Goal: Find specific page/section: Find specific page/section

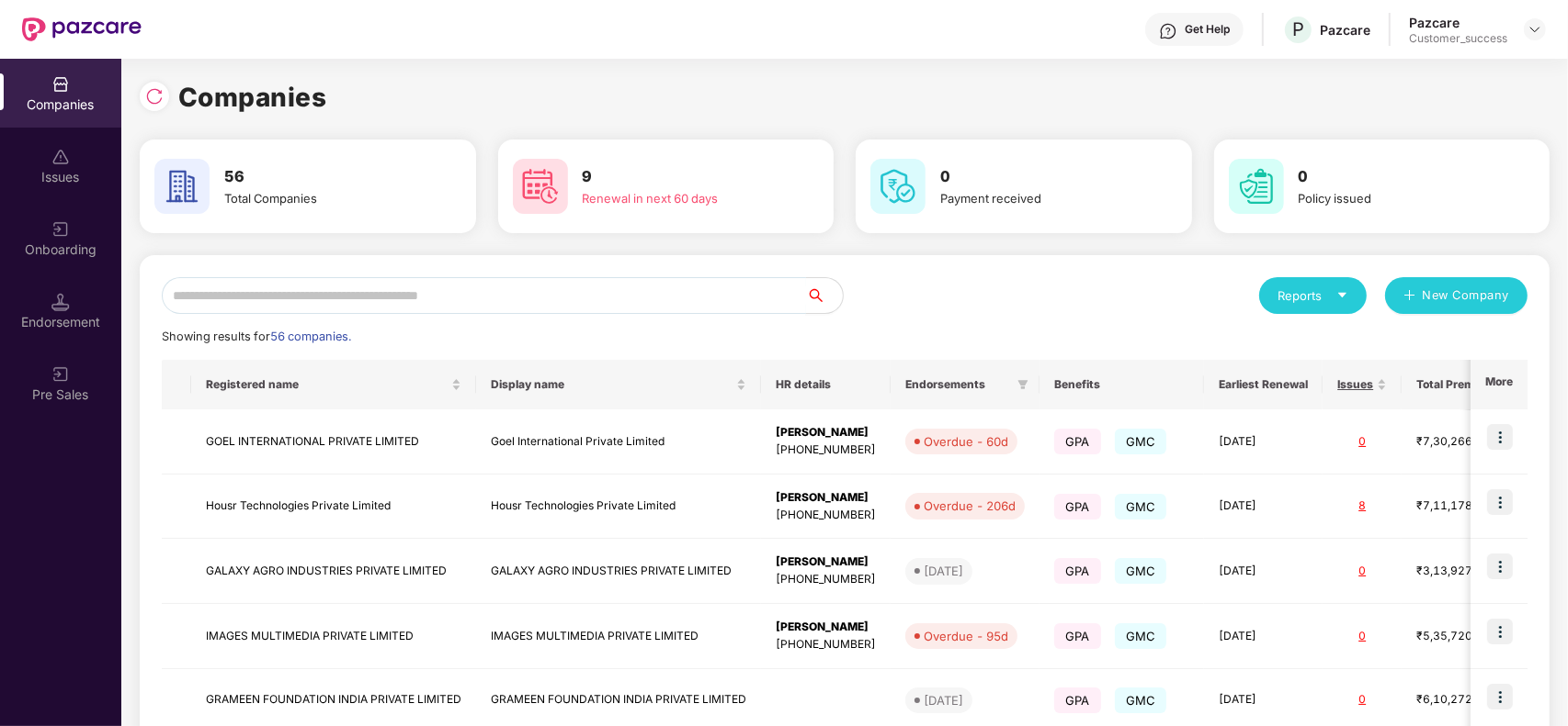
click at [605, 283] on input "text" at bounding box center [484, 296] width 644 height 36
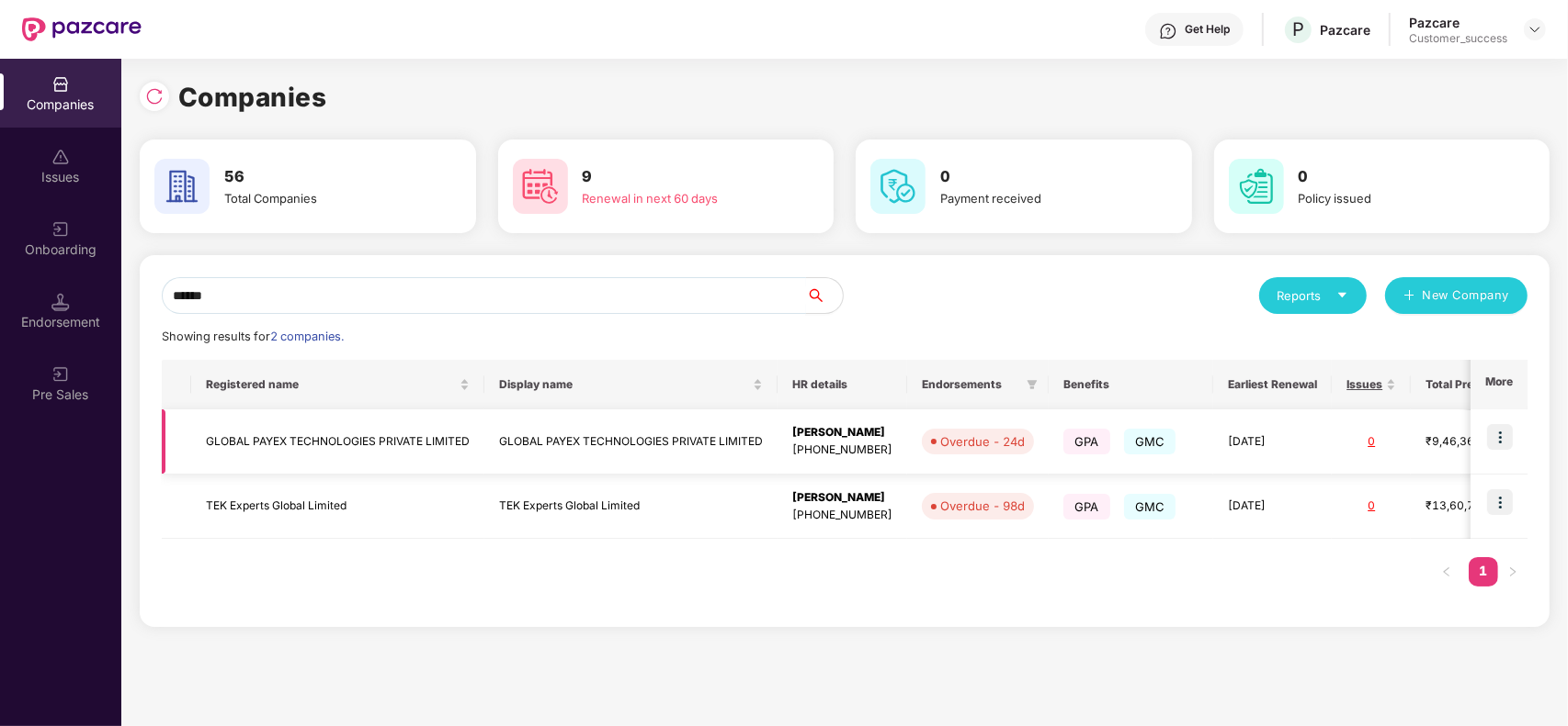
type input "******"
click at [1501, 434] on img at bounding box center [1499, 437] width 26 height 26
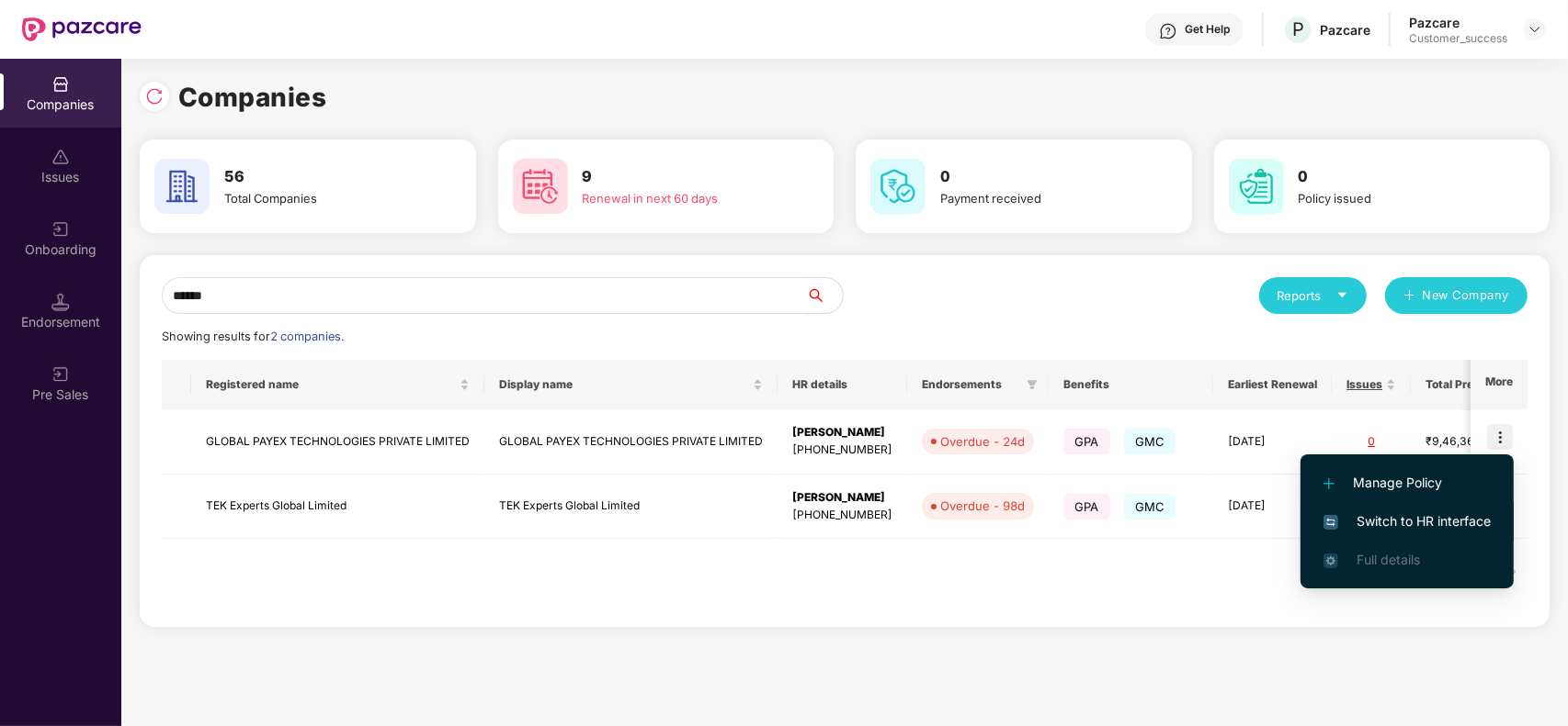
click at [1411, 514] on span "Switch to HR interface" at bounding box center [1407, 521] width 167 height 20
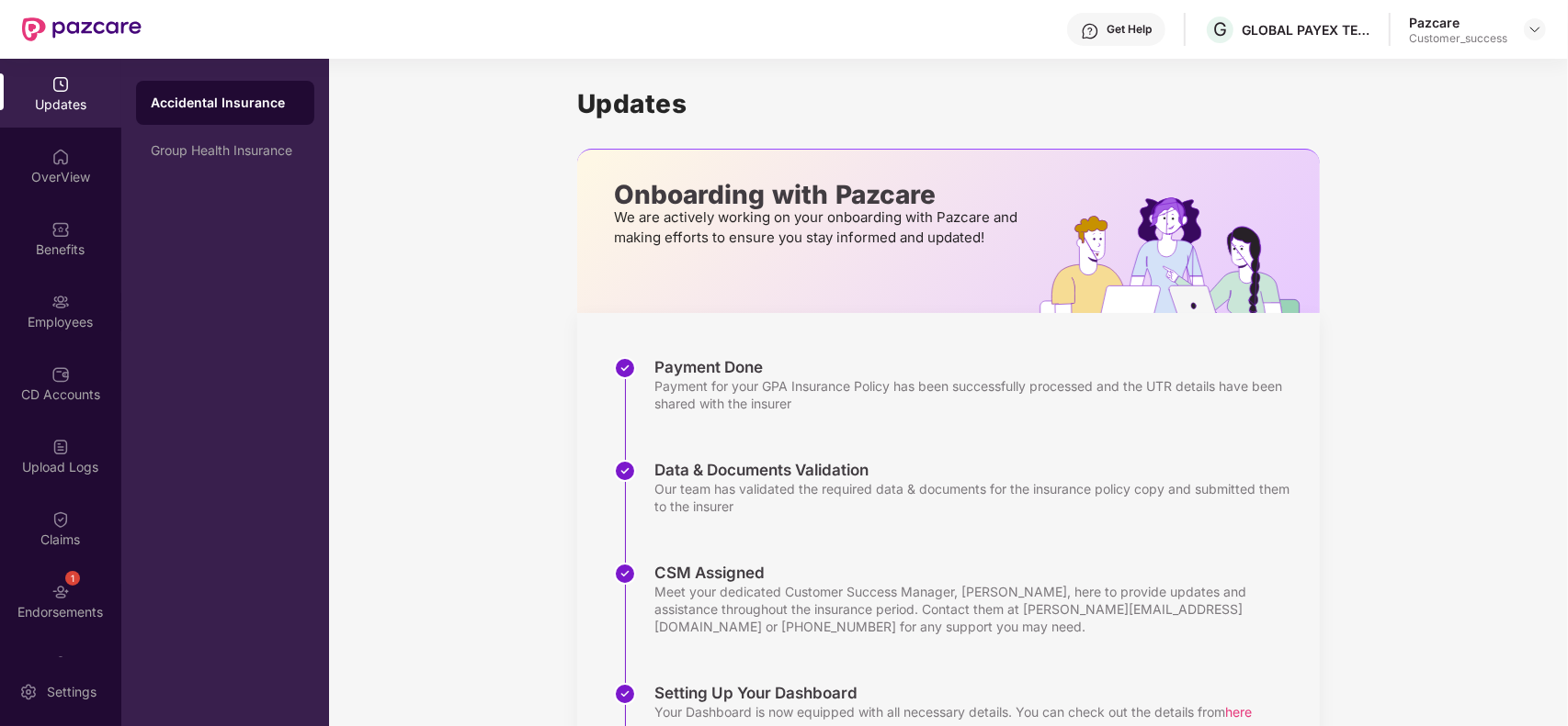
click at [44, 307] on div "Employees" at bounding box center [60, 311] width 122 height 69
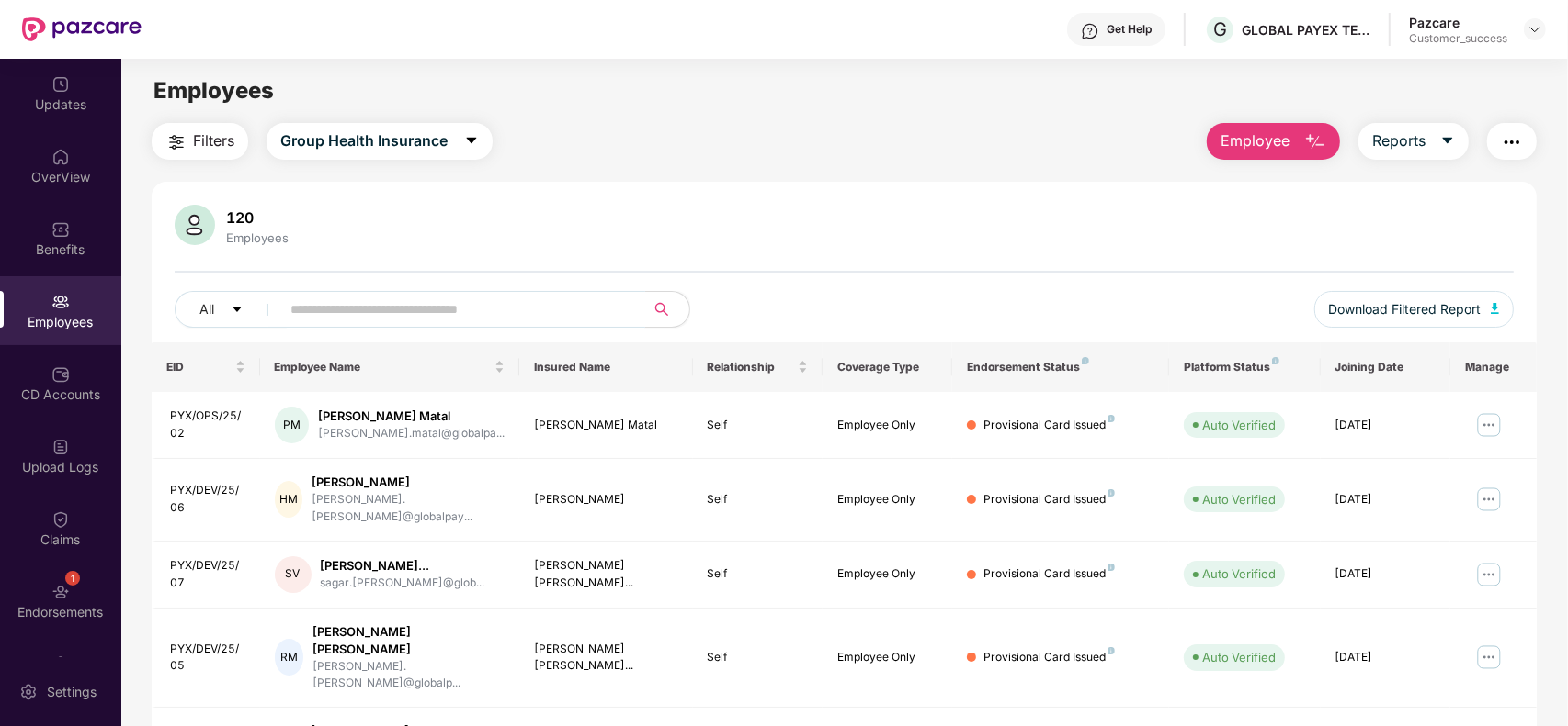
click at [352, 309] on input "text" at bounding box center [455, 309] width 330 height 28
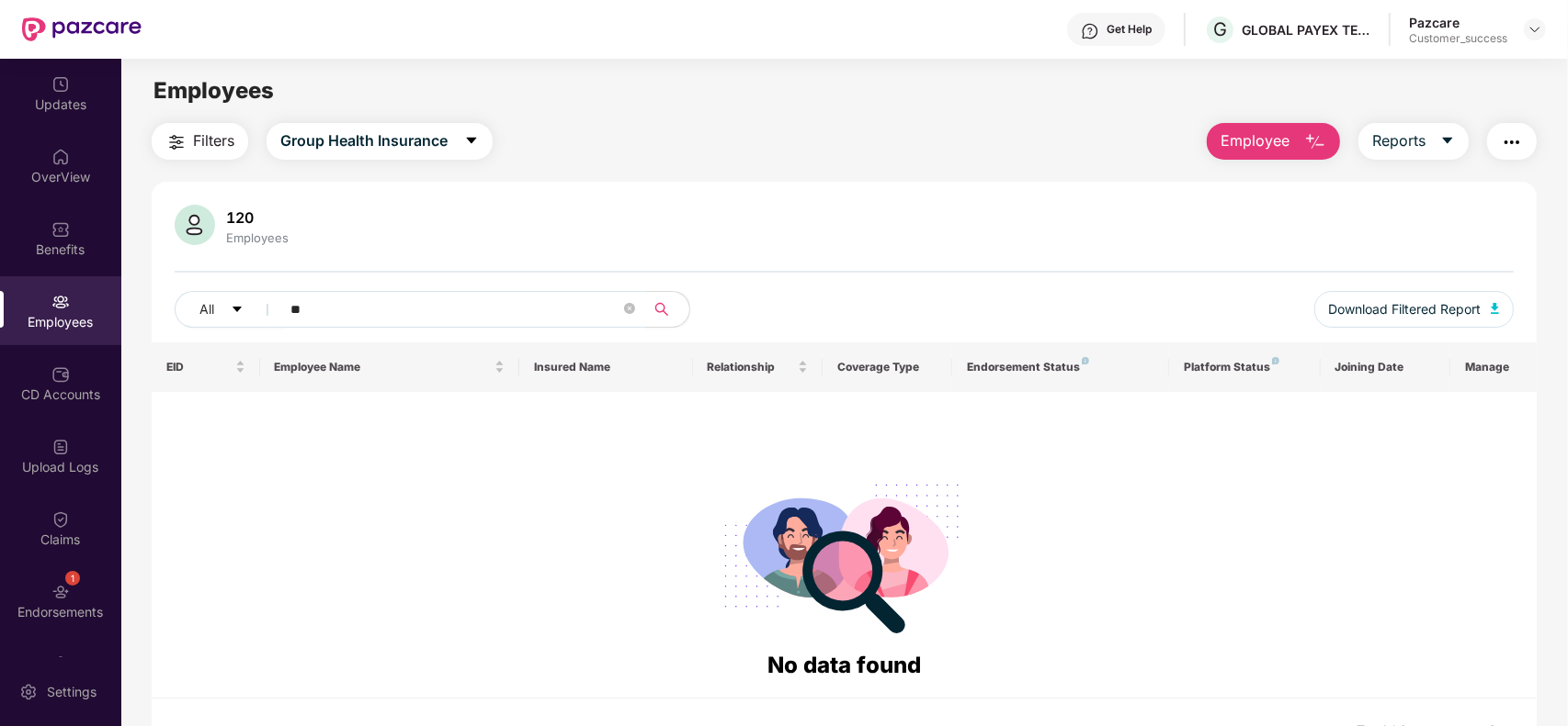
type input "*"
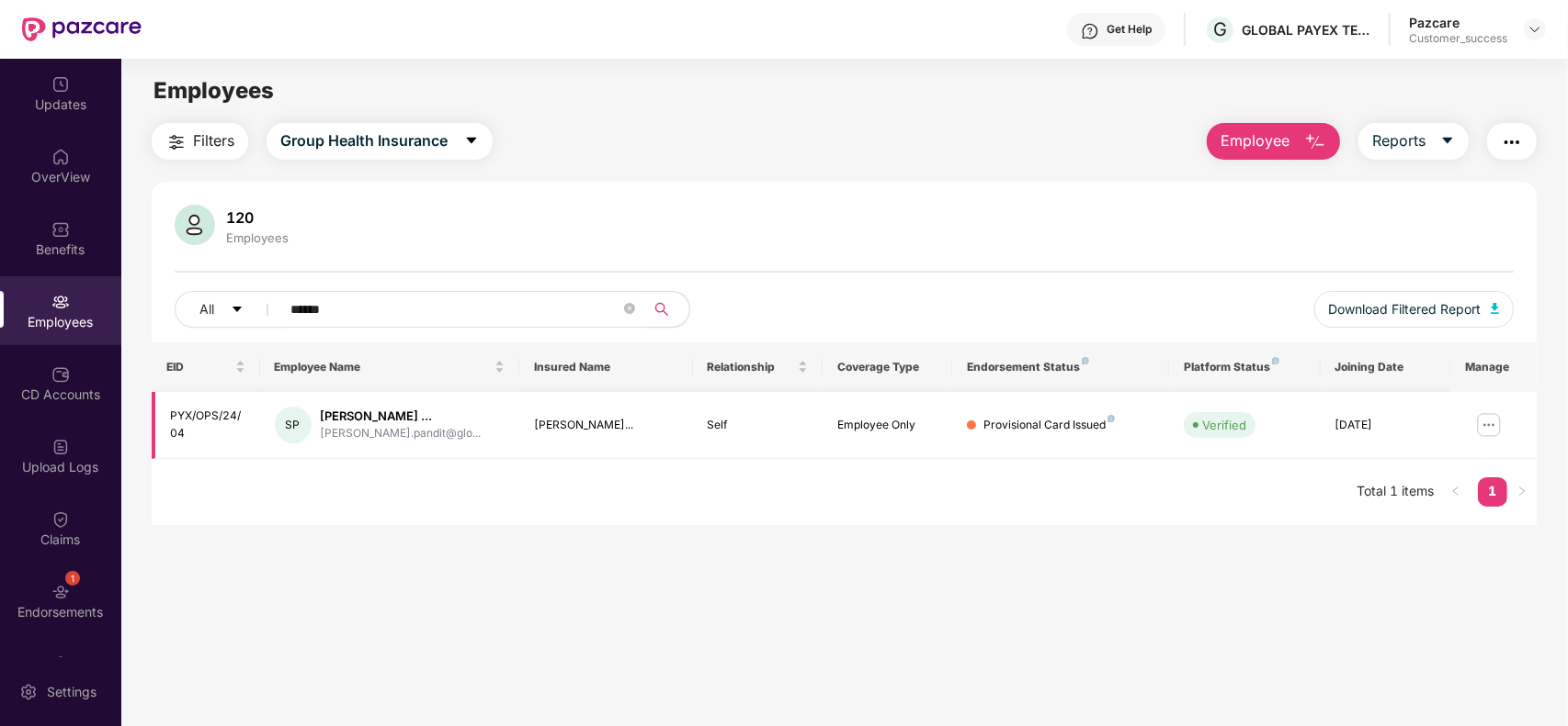
type input "******"
click at [1495, 430] on img at bounding box center [1488, 425] width 30 height 30
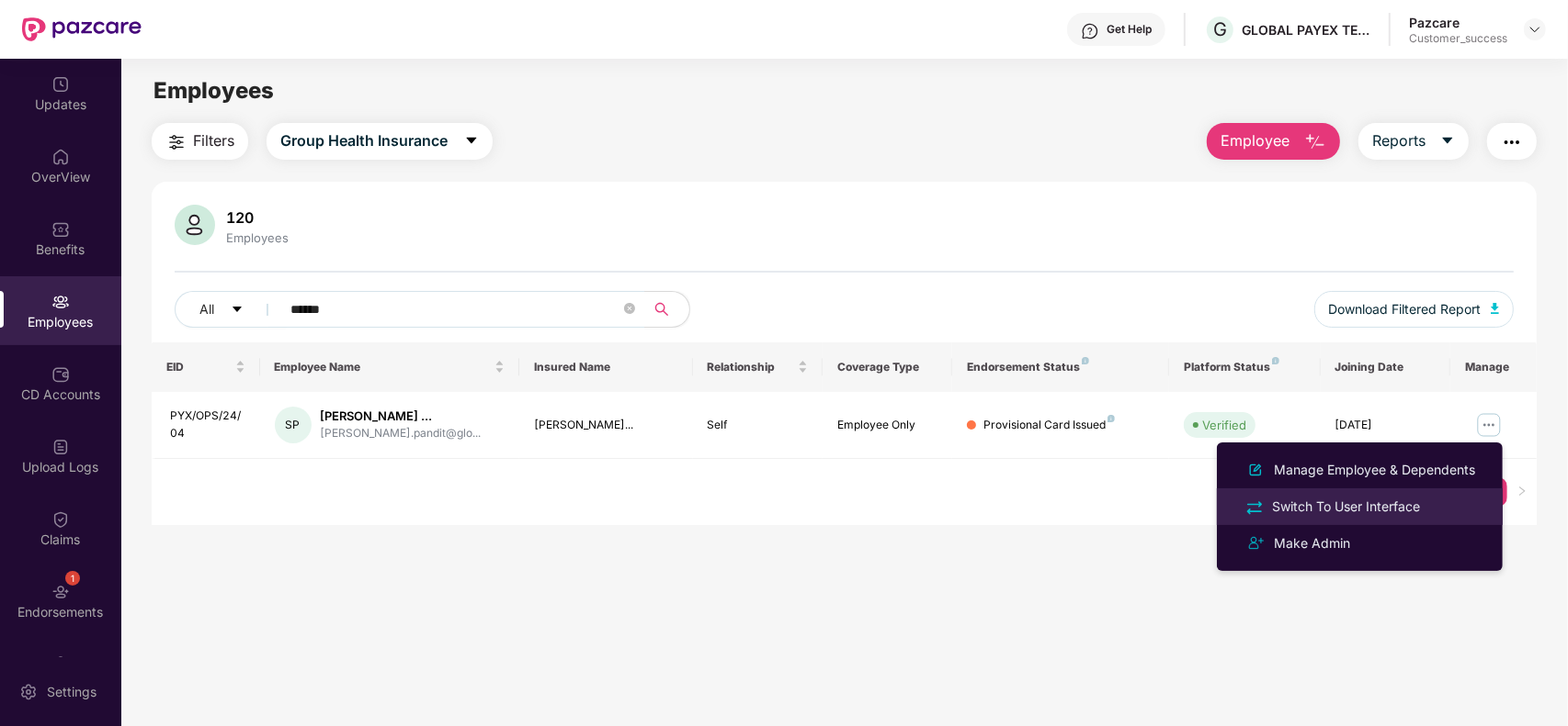
click at [1368, 508] on div "Switch To User Interface" at bounding box center [1346, 507] width 155 height 20
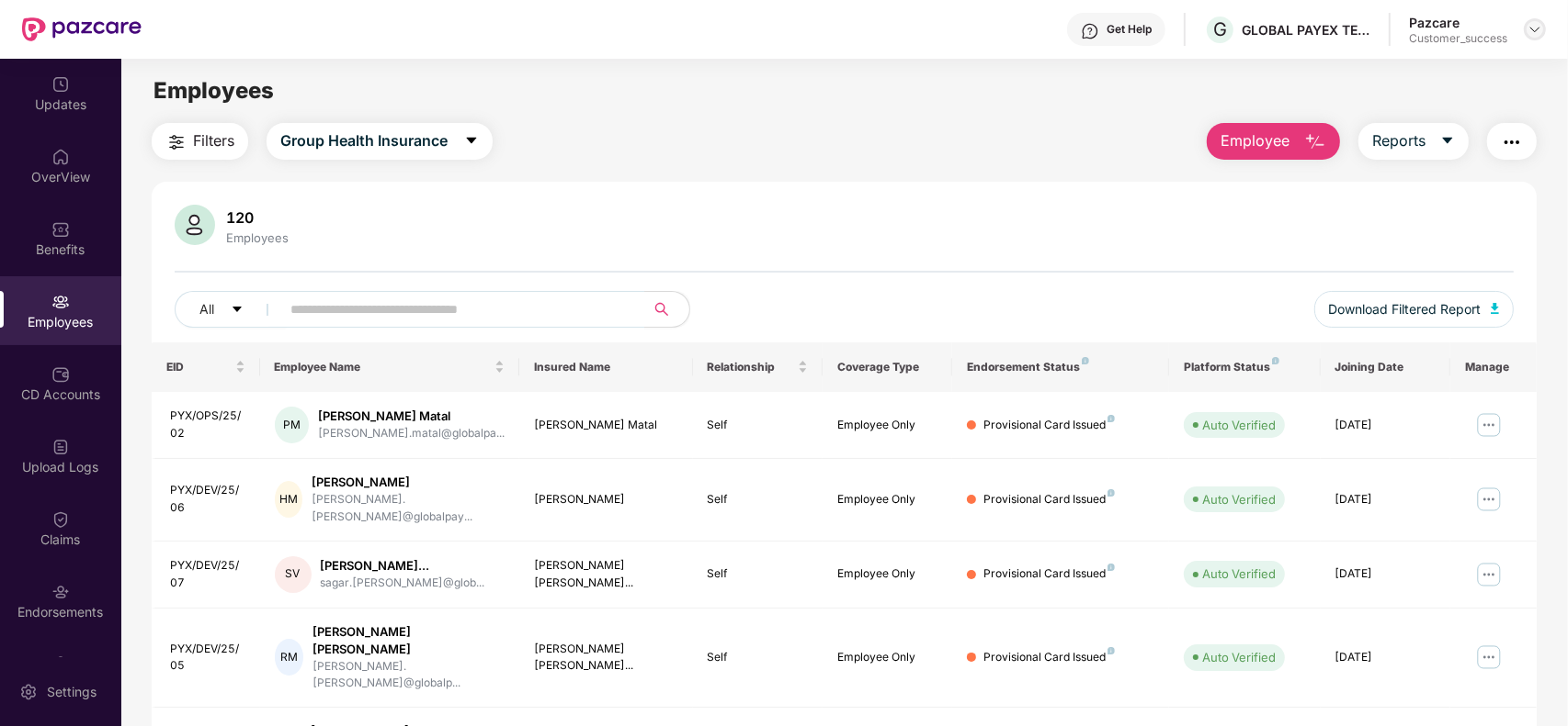
click at [1532, 31] on img at bounding box center [1533, 29] width 14 height 14
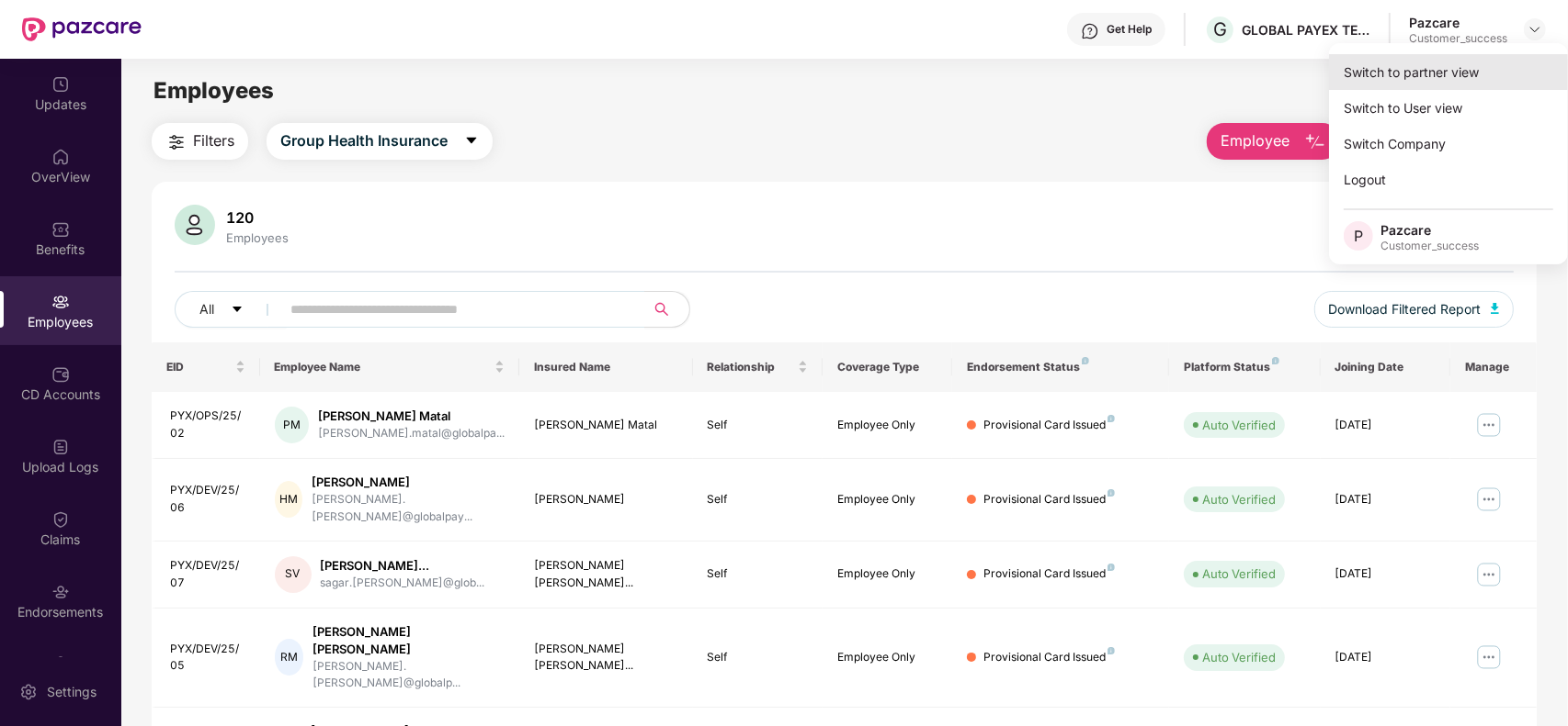
click at [1509, 56] on div "Switch to partner view" at bounding box center [1447, 72] width 239 height 35
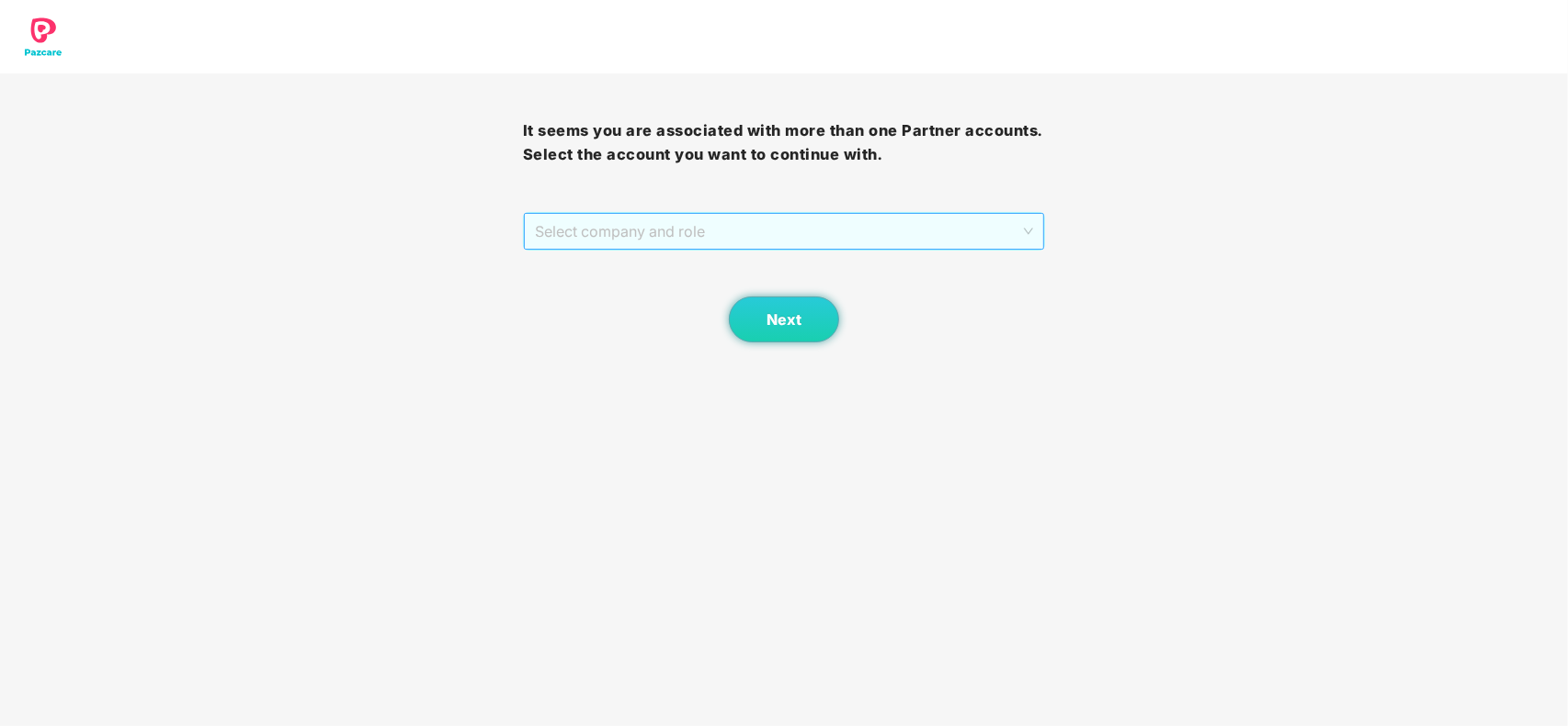
click at [843, 236] on span "Select company and role" at bounding box center [784, 231] width 499 height 34
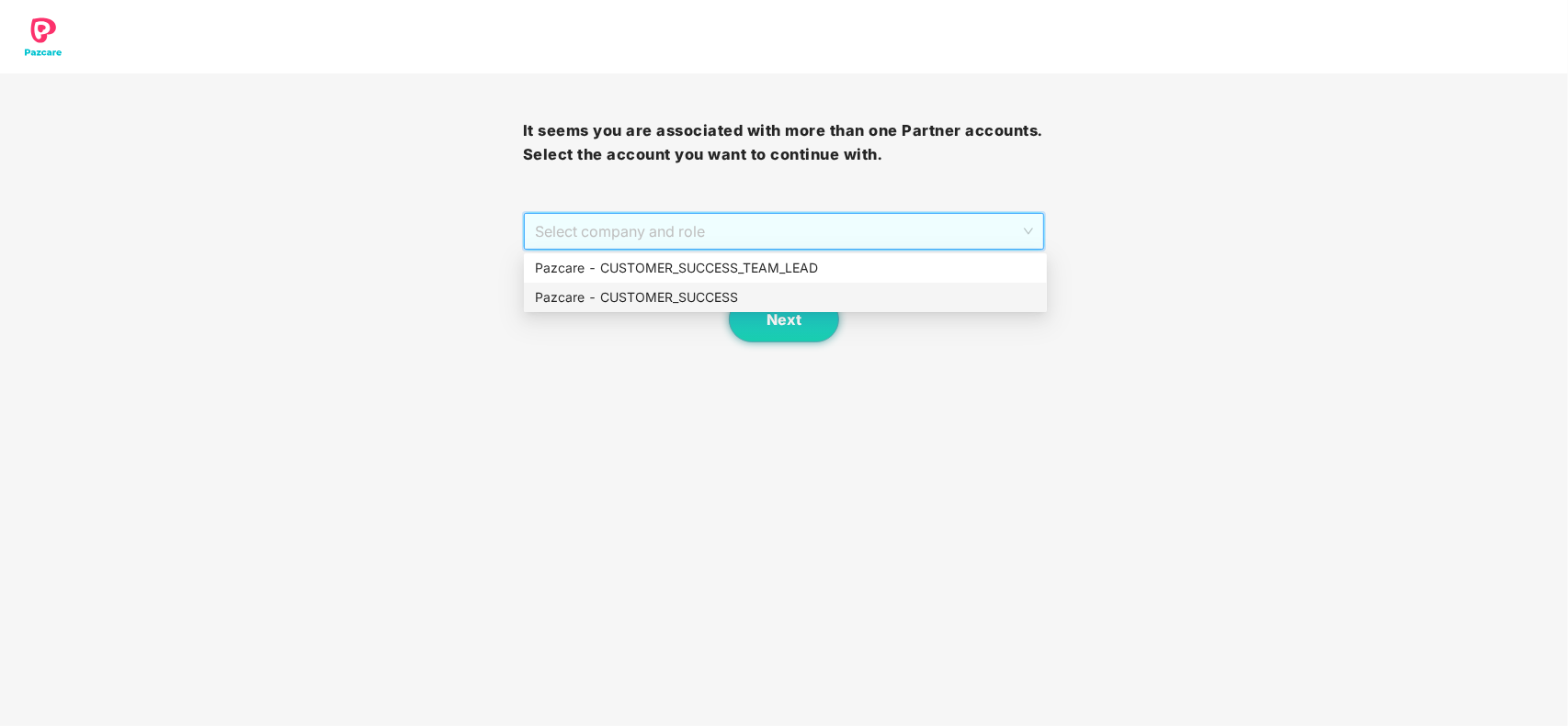
click at [663, 305] on div "Pazcare - CUSTOMER_SUCCESS" at bounding box center [785, 297] width 501 height 20
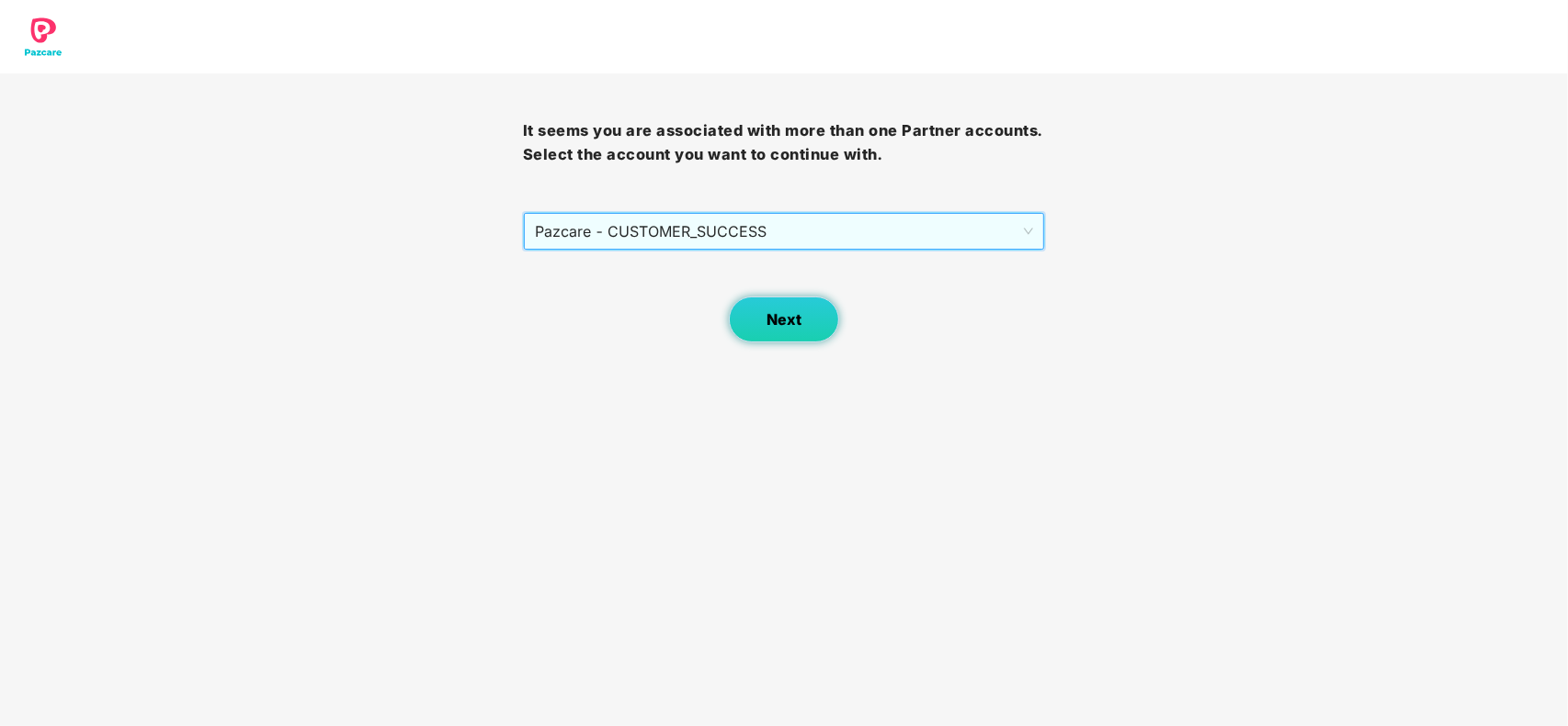
click at [774, 313] on span "Next" at bounding box center [784, 320] width 35 height 17
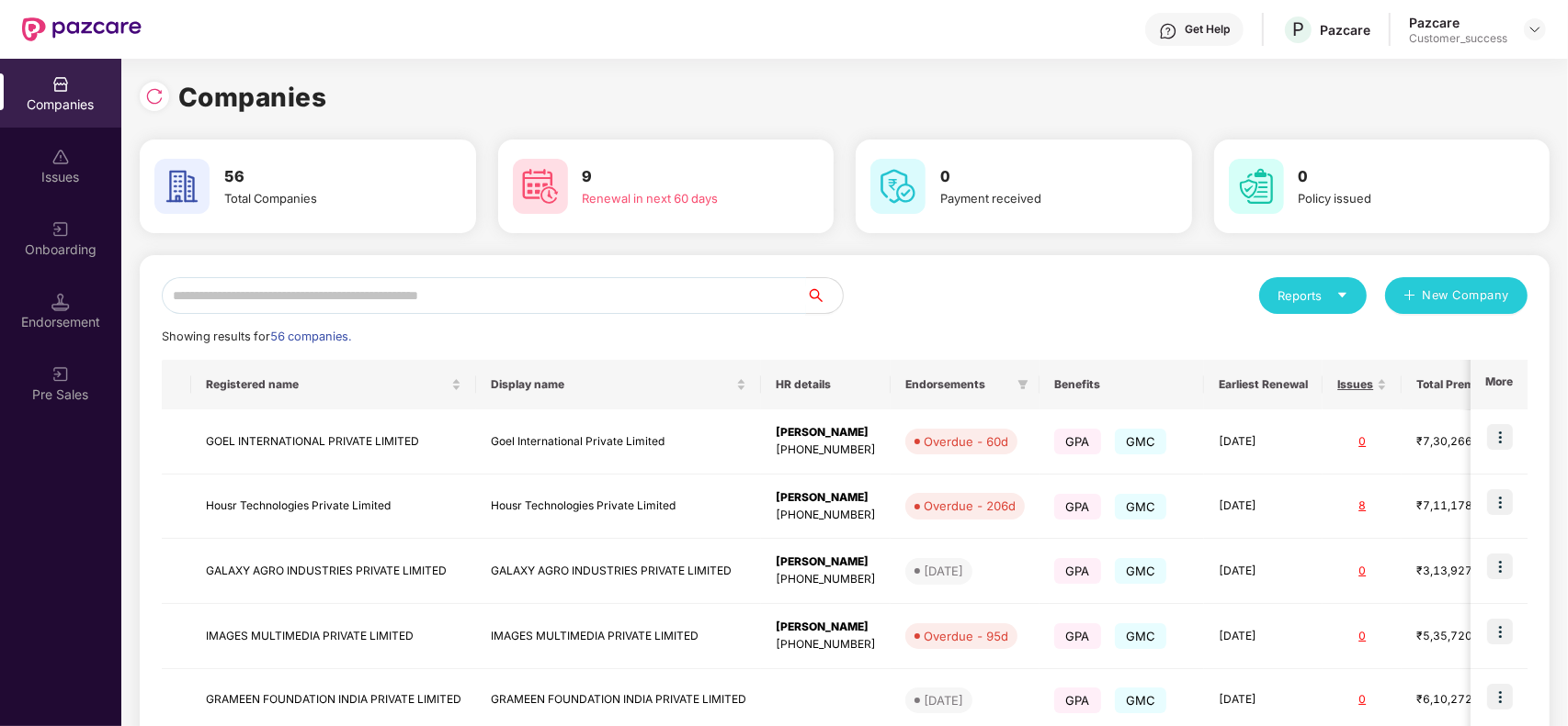
click at [551, 278] on input "text" at bounding box center [484, 296] width 644 height 36
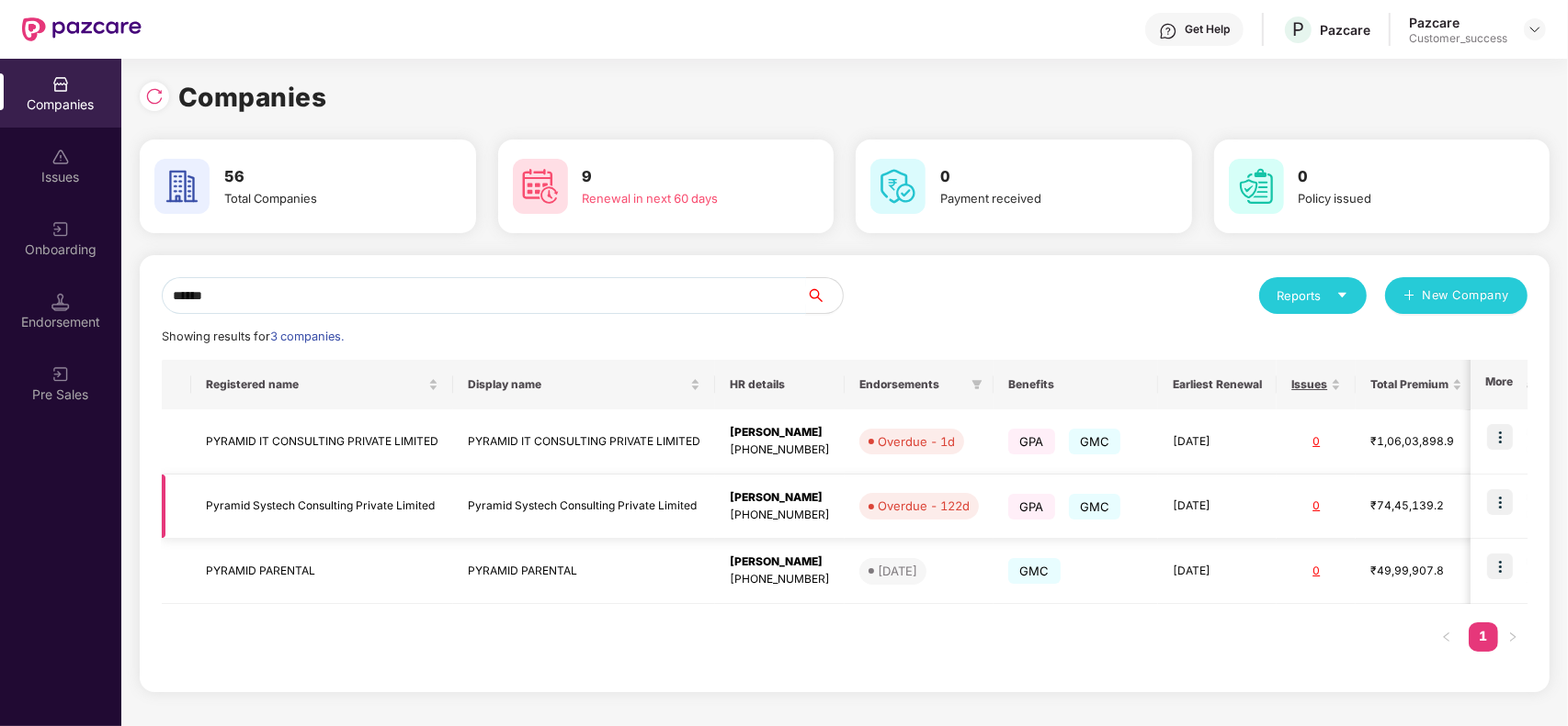
type input "******"
click at [507, 502] on td "Pyramid Systech Consulting Private Limited" at bounding box center [584, 508] width 262 height 65
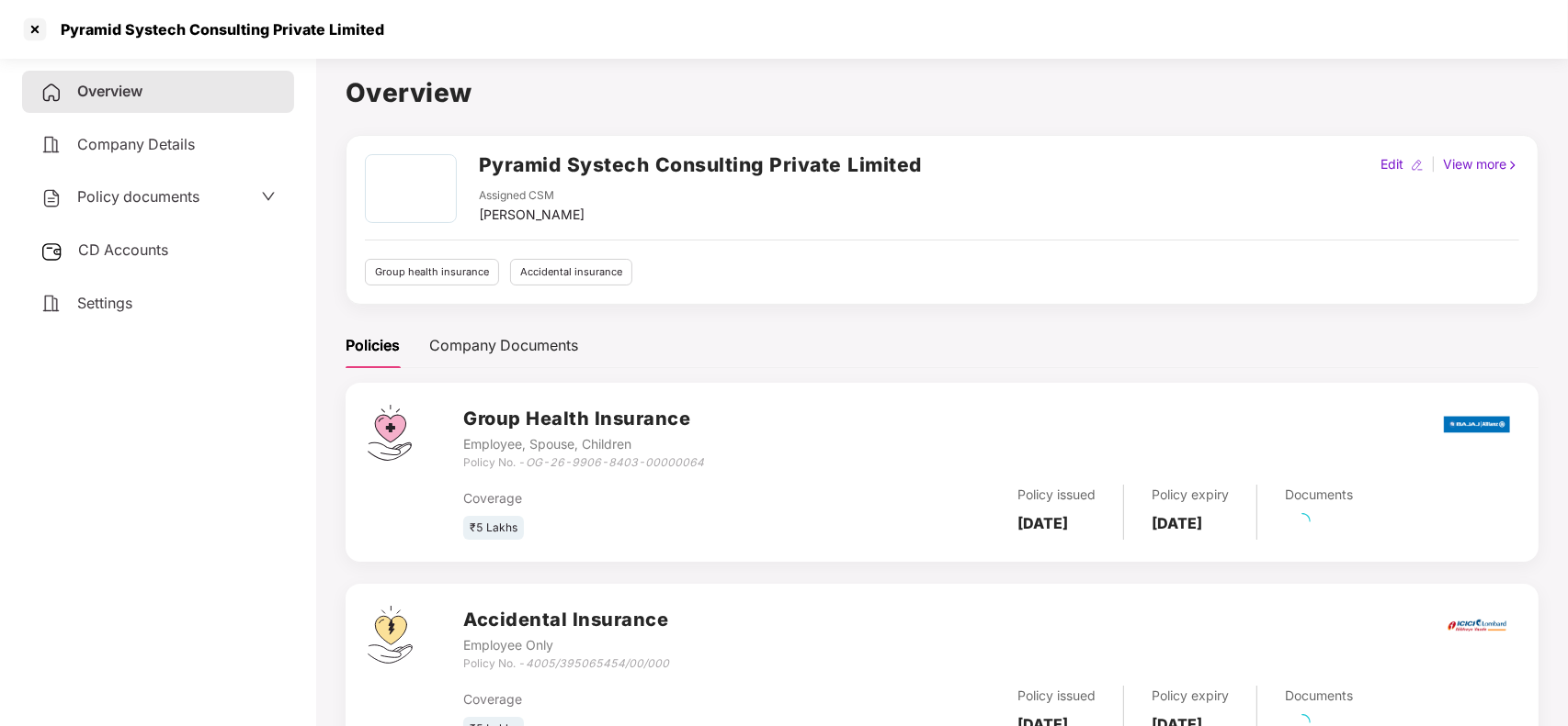
scroll to position [80, 0]
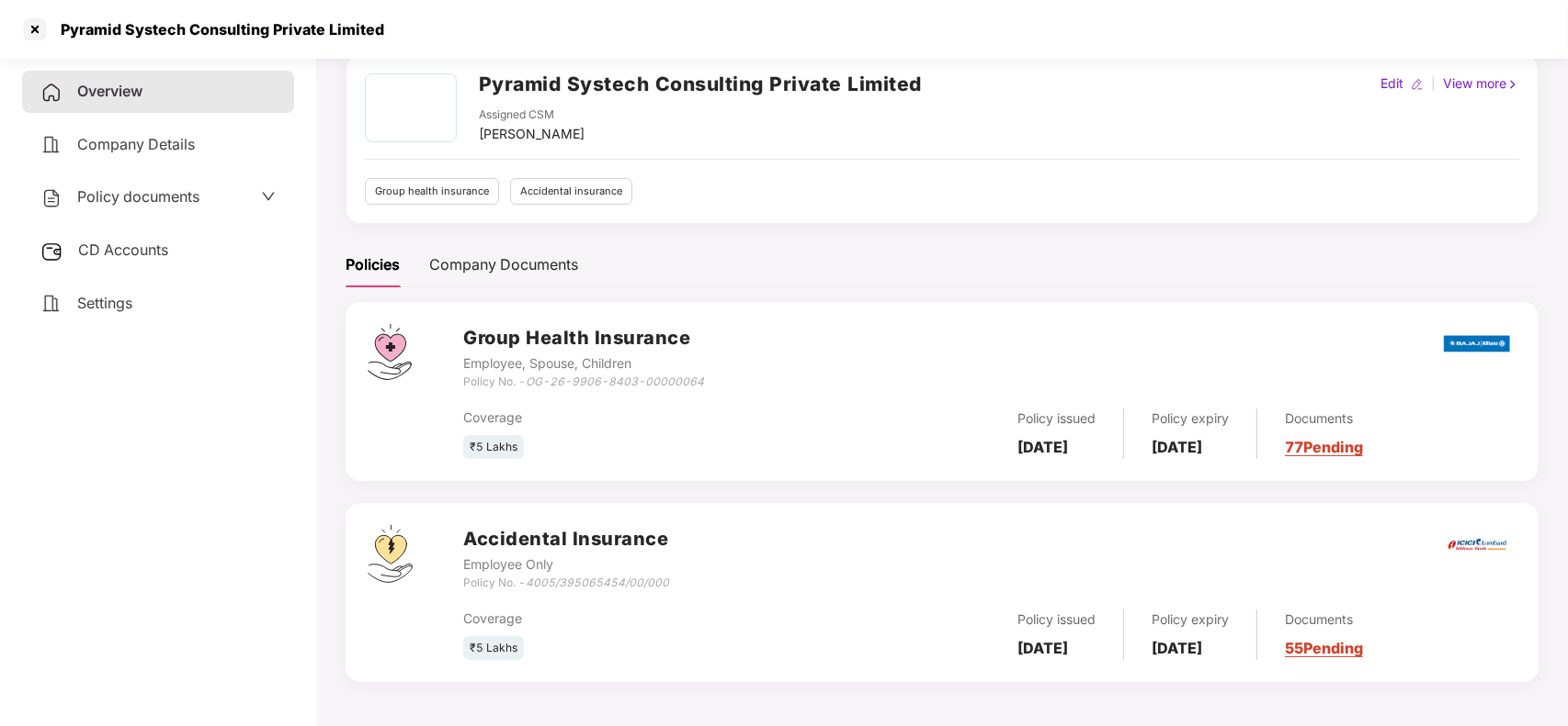
click at [1342, 451] on link "77 Pending" at bounding box center [1323, 446] width 78 height 18
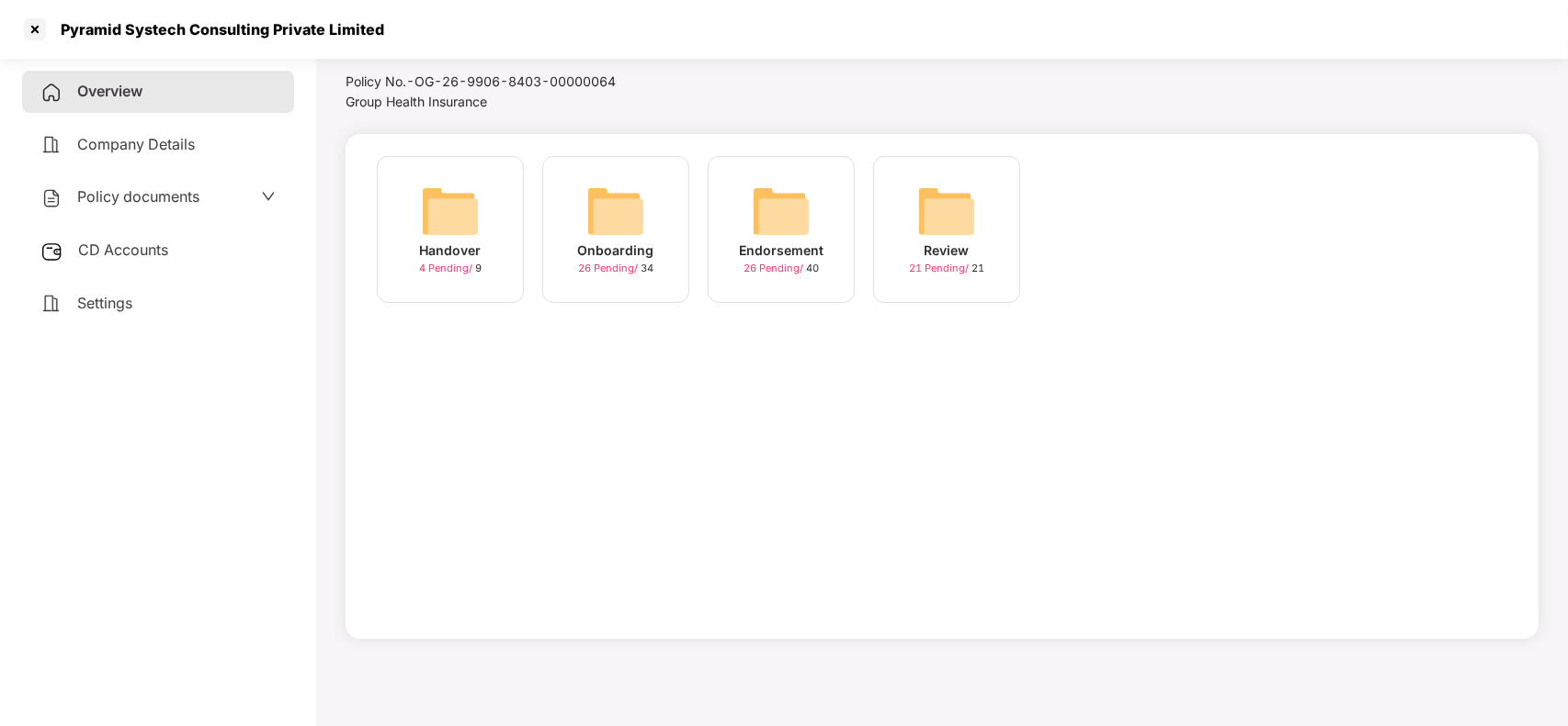
click at [768, 237] on img at bounding box center [780, 211] width 58 height 58
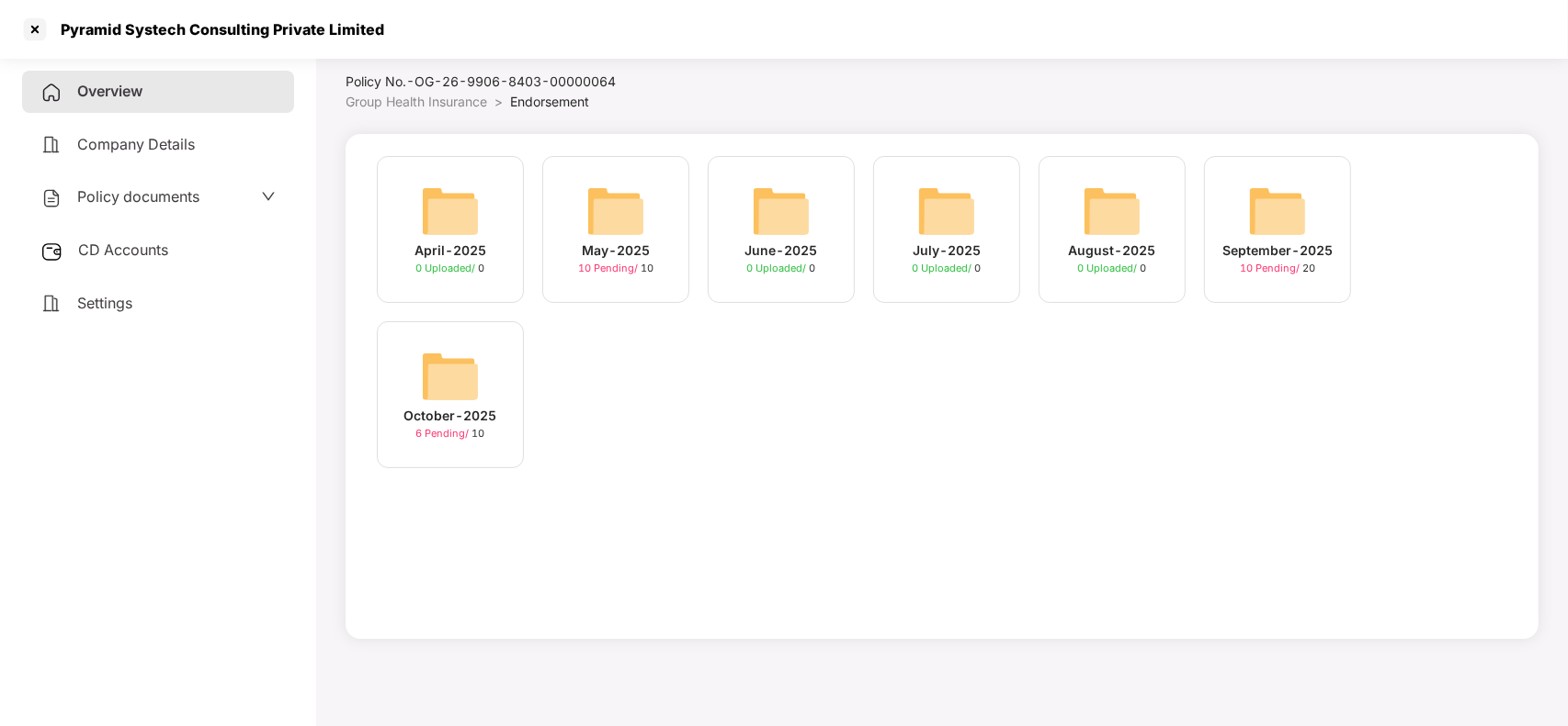
click at [467, 373] on img at bounding box center [450, 375] width 58 height 58
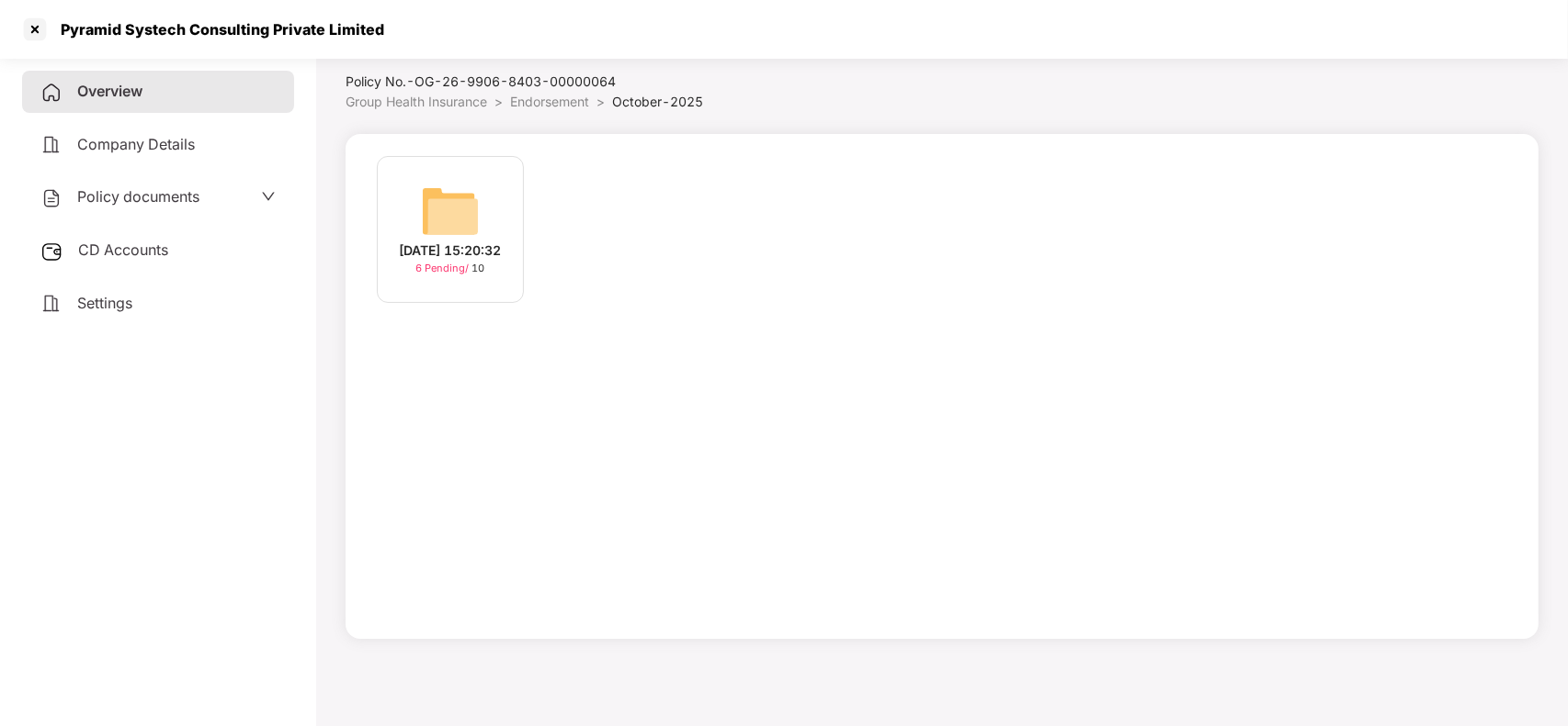
click at [457, 209] on img at bounding box center [450, 211] width 58 height 58
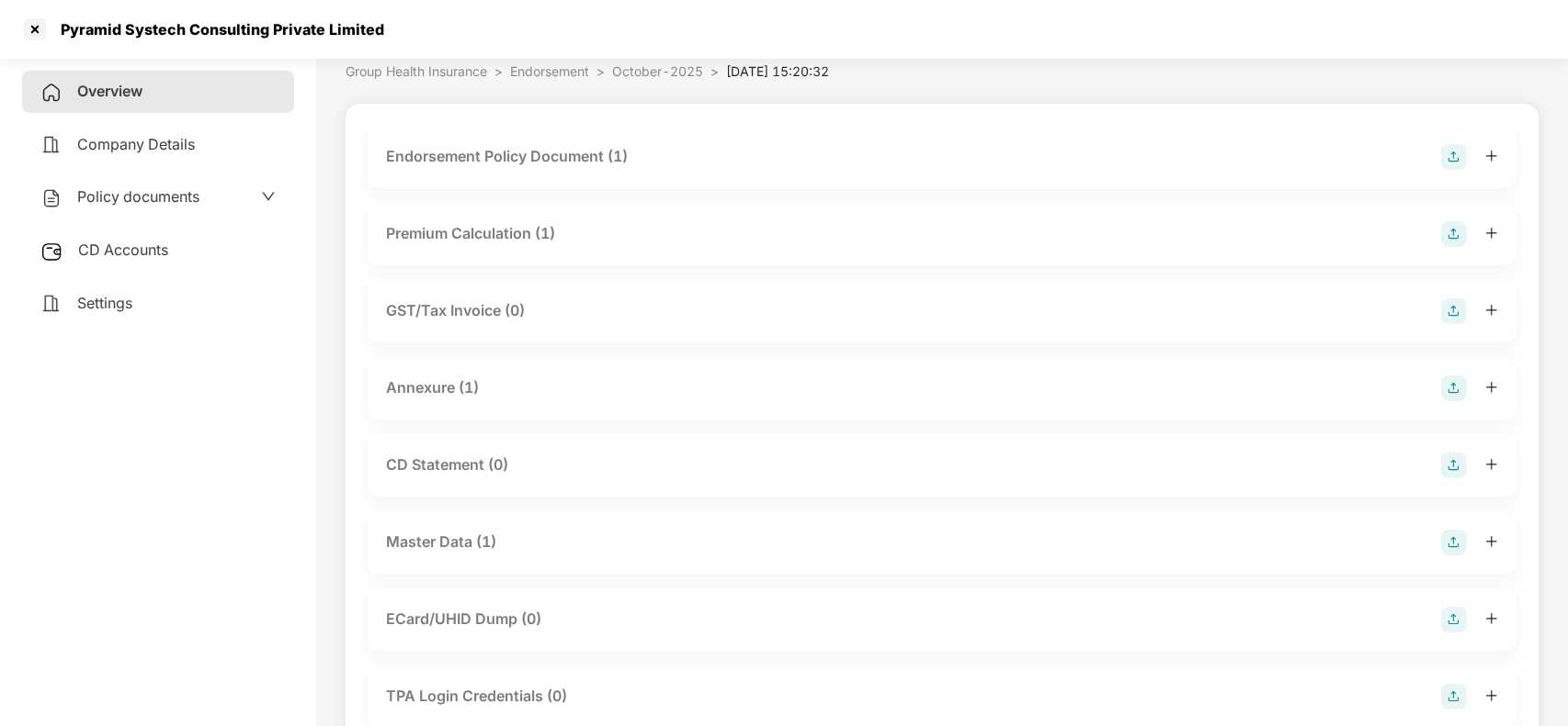
click at [479, 542] on div "Master Data (1)" at bounding box center [441, 542] width 110 height 23
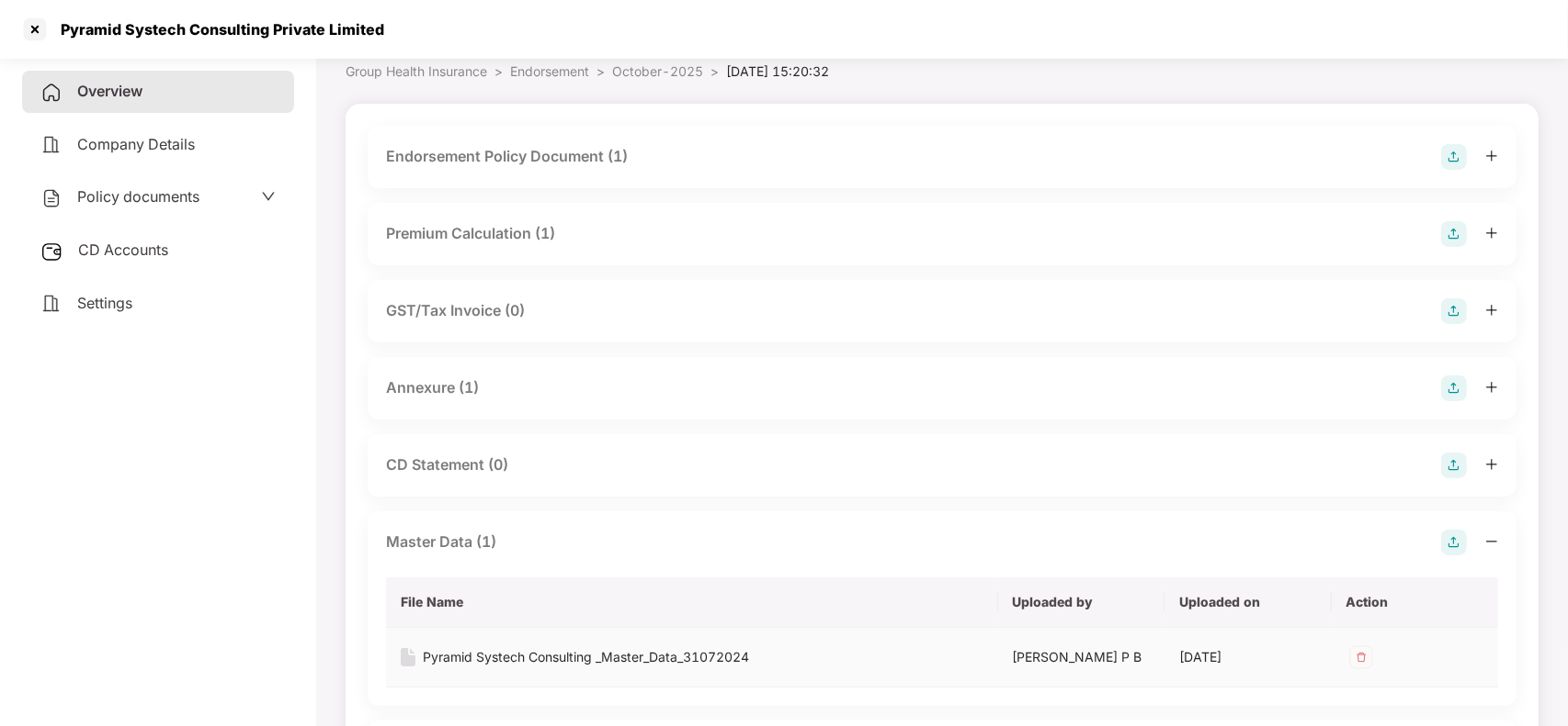
click at [478, 657] on div "Pyramid Systech Consulting _Master_Data_31072024" at bounding box center [586, 657] width 326 height 20
